Goal: Information Seeking & Learning: Learn about a topic

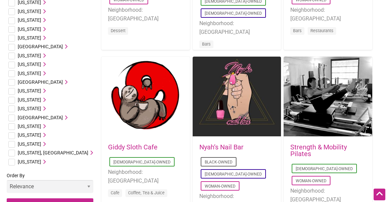
scroll to position [355, 0]
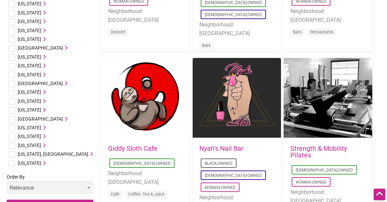
click at [25, 146] on span "[US_STATE]" at bounding box center [29, 144] width 23 height 5
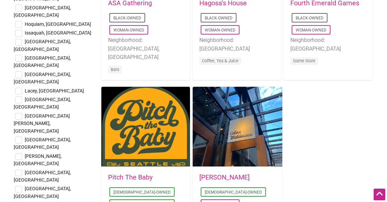
scroll to position [1112, 0]
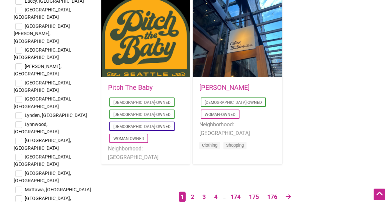
checkbox input "true"
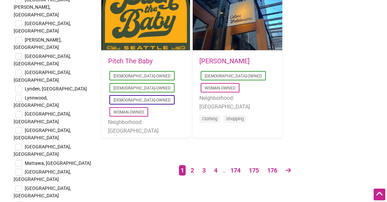
scroll to position [1139, 0]
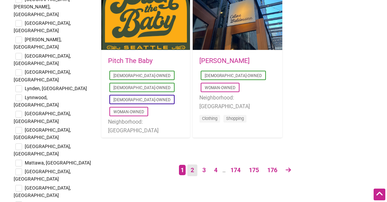
click at [192, 171] on link "2" at bounding box center [192, 170] width 10 height 12
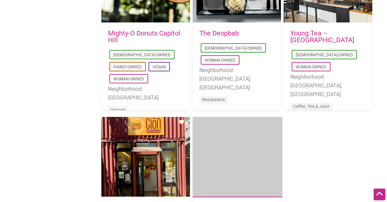
scroll to position [1160, 0]
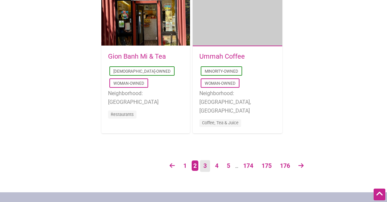
click at [202, 165] on link "3" at bounding box center [205, 166] width 10 height 12
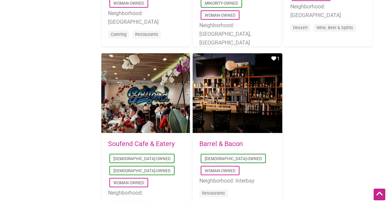
scroll to position [1141, 0]
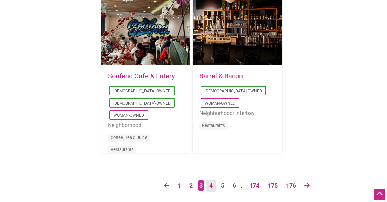
click at [209, 186] on link "4" at bounding box center [211, 186] width 10 height 12
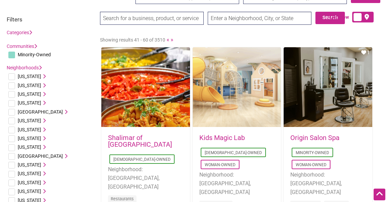
scroll to position [0, 0]
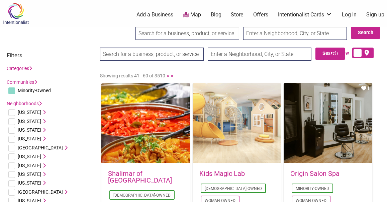
click at [117, 55] on input "search" at bounding box center [152, 53] width 104 height 13
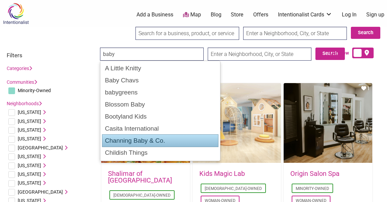
click at [123, 139] on div "Channing Baby & Co." at bounding box center [160, 140] width 116 height 13
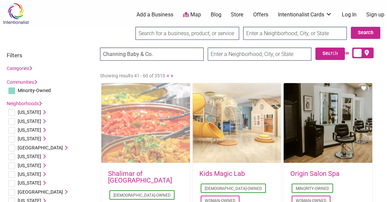
type input "Channing Baby & Co."
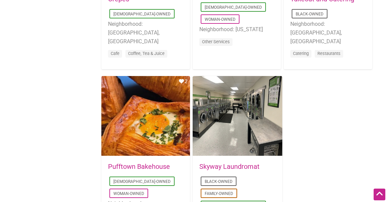
scroll to position [1149, 0]
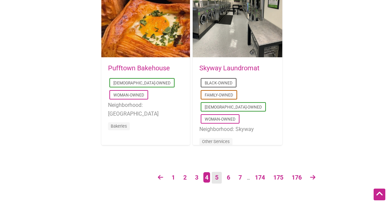
click at [215, 179] on link "5" at bounding box center [217, 178] width 10 height 12
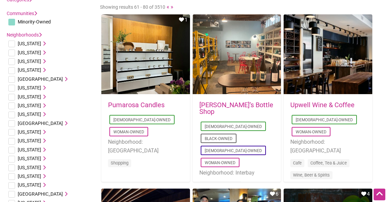
scroll to position [0, 0]
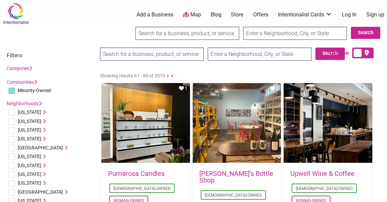
click at [118, 53] on input "search" at bounding box center [152, 53] width 104 height 13
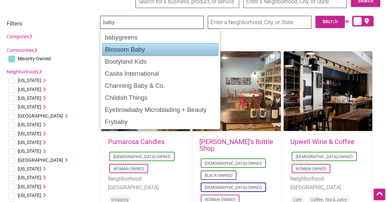
scroll to position [25, 0]
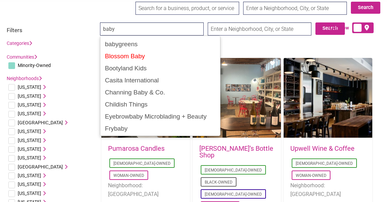
click at [117, 107] on div "Childish Things" at bounding box center [160, 104] width 116 height 12
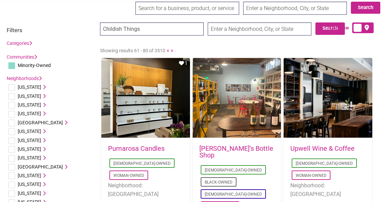
type input "Childish Things"
click at [141, 27] on input "Childish Things" at bounding box center [152, 28] width 104 height 13
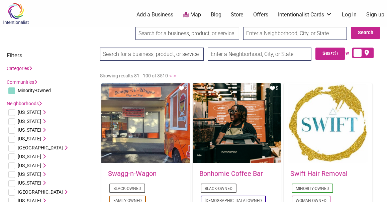
click at [140, 56] on input "search" at bounding box center [152, 53] width 104 height 13
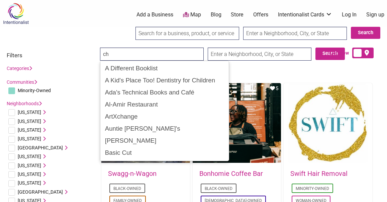
type input "c"
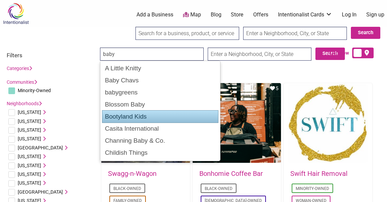
click at [128, 119] on div "Bootyland Kids" at bounding box center [160, 116] width 116 height 13
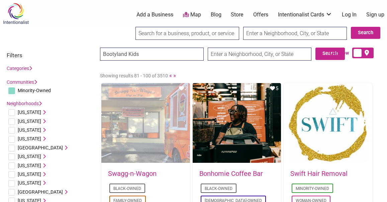
type input "Bootyland Kids"
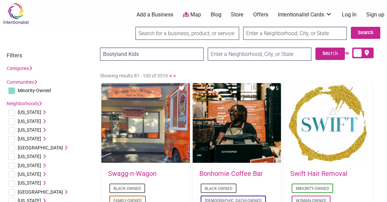
click at [155, 58] on input "Bootyland Kids" at bounding box center [152, 53] width 104 height 13
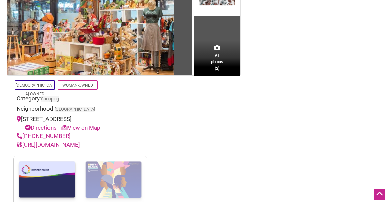
scroll to position [95, 0]
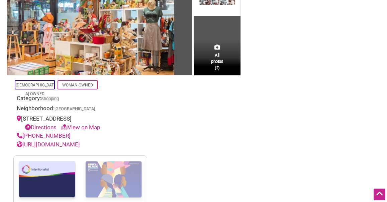
click at [68, 143] on link "https://bootylandkids.com" at bounding box center [48, 144] width 63 height 7
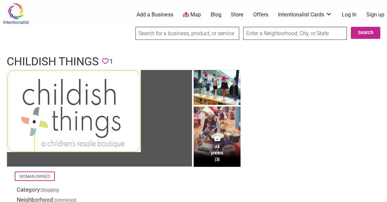
click at [211, 135] on div "All photos (3)" at bounding box center [217, 148] width 47 height 35
click at [213, 137] on div "All photos (3)" at bounding box center [217, 148] width 47 height 35
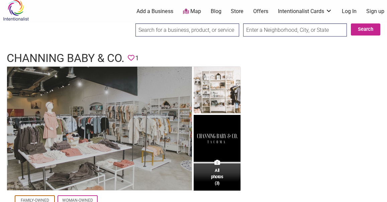
scroll to position [0, 0]
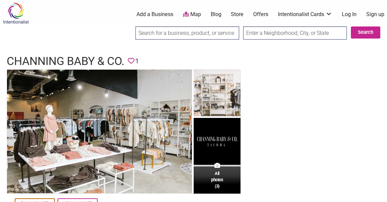
click at [149, 30] on input "search" at bounding box center [187, 32] width 104 height 13
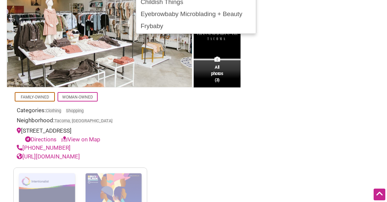
scroll to position [78, 0]
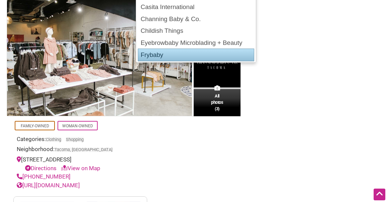
click at [165, 55] on div "Frybaby" at bounding box center [196, 54] width 116 height 13
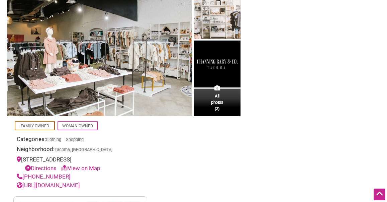
type input "Frybaby"
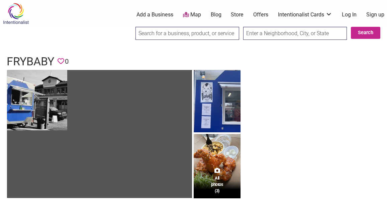
click at [156, 30] on input "search" at bounding box center [187, 33] width 104 height 13
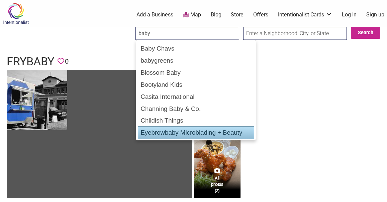
scroll to position [23, 0]
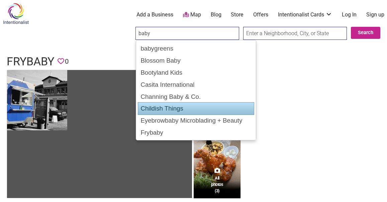
click at [175, 108] on div "Childish Things" at bounding box center [196, 108] width 116 height 13
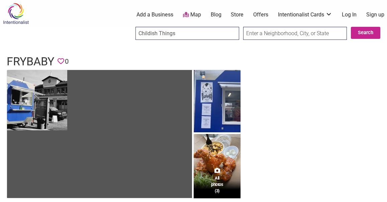
type input "Childish Things"
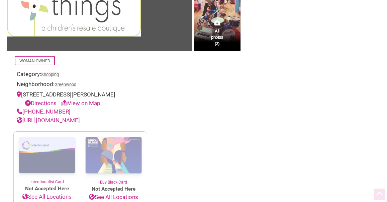
scroll to position [117, 0]
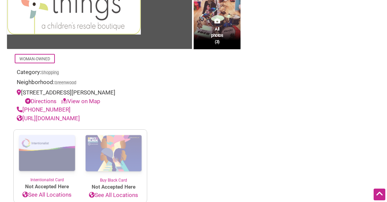
click at [53, 118] on link "[URL][DOMAIN_NAME]" at bounding box center [48, 118] width 63 height 7
